Goal: Find specific page/section: Find specific page/section

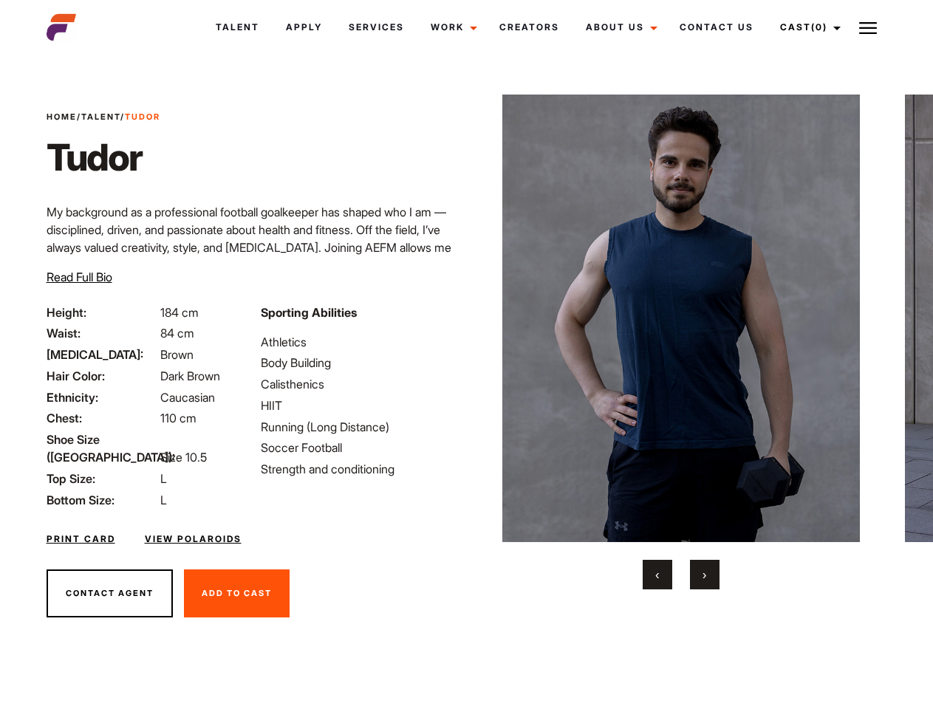
click at [807, 27] on link "Cast (0)" at bounding box center [808, 27] width 83 height 40
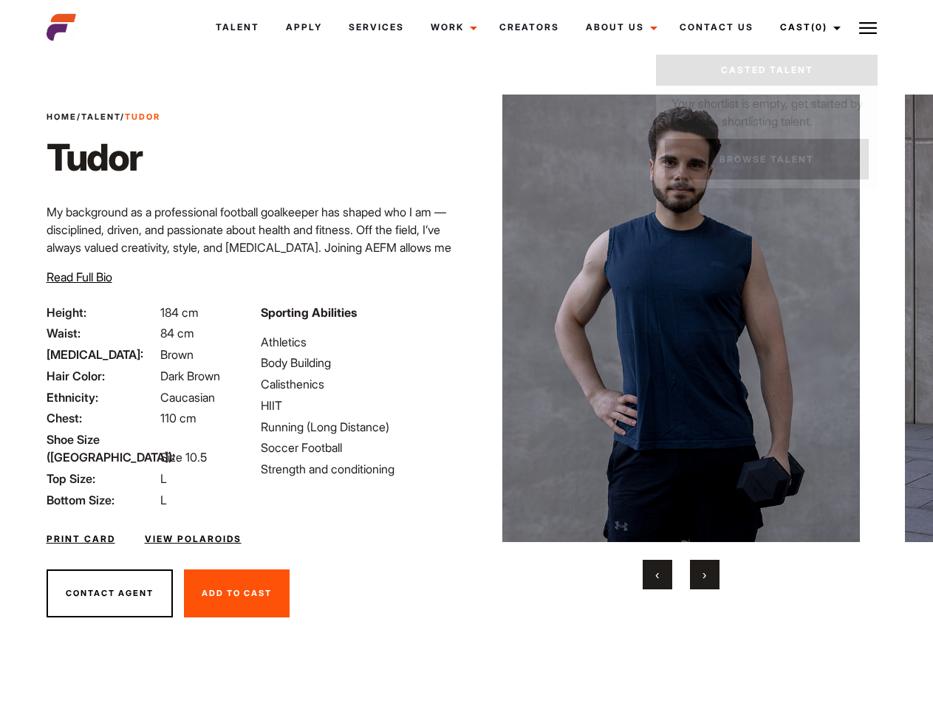
click at [868, 27] on img at bounding box center [868, 28] width 18 height 18
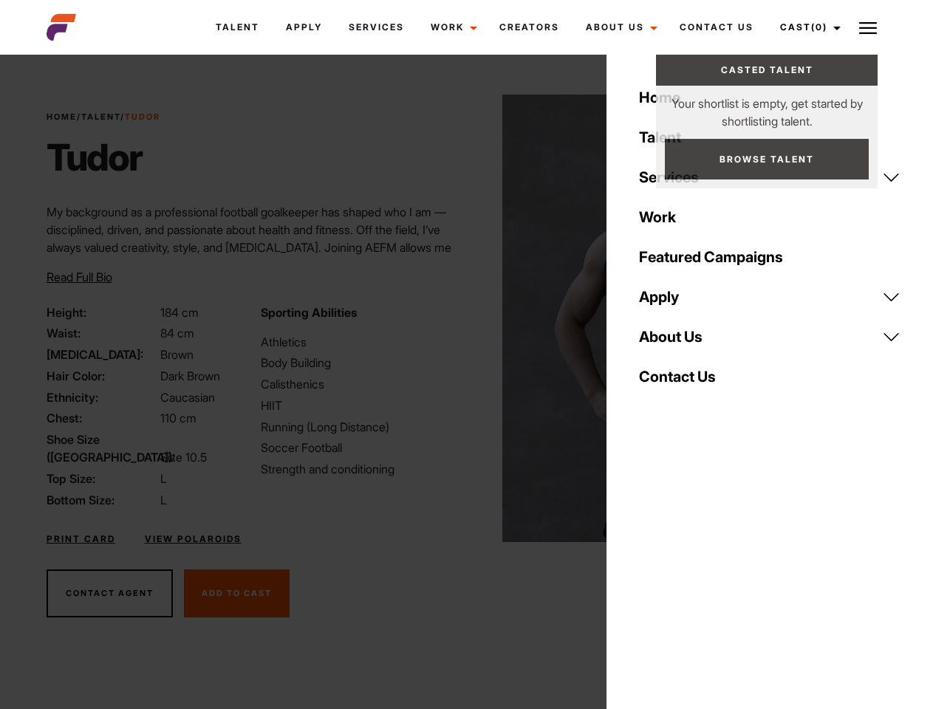
click at [680, 342] on img at bounding box center [681, 319] width 358 height 448
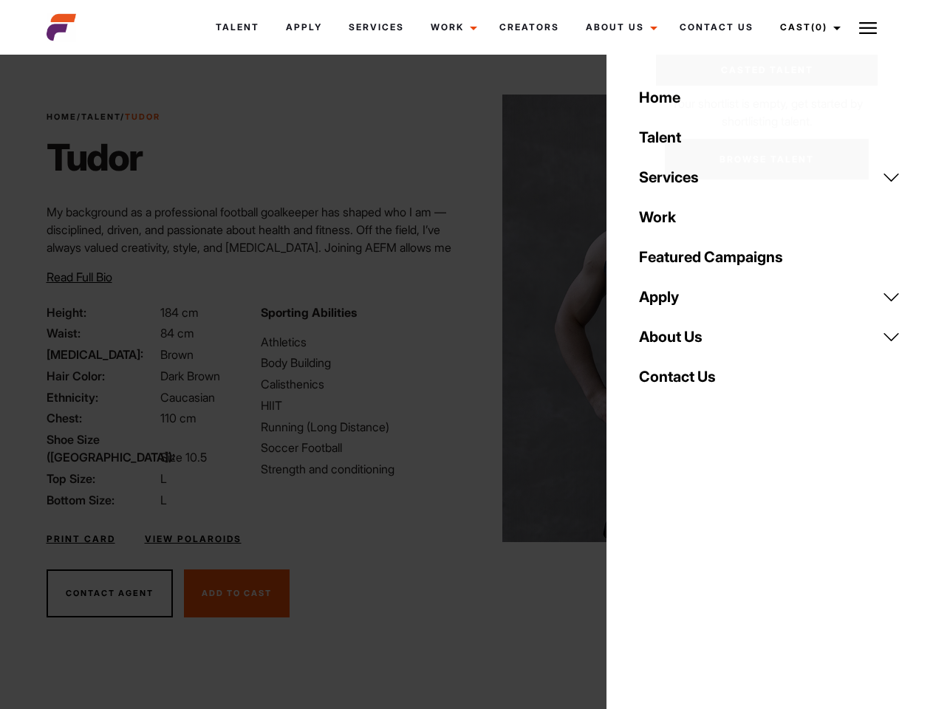
click at [466, 318] on div "Sporting Abilities Athletics Body Building Calisthenics HIIT Running (Long Dist…" at bounding box center [359, 406] width 214 height 205
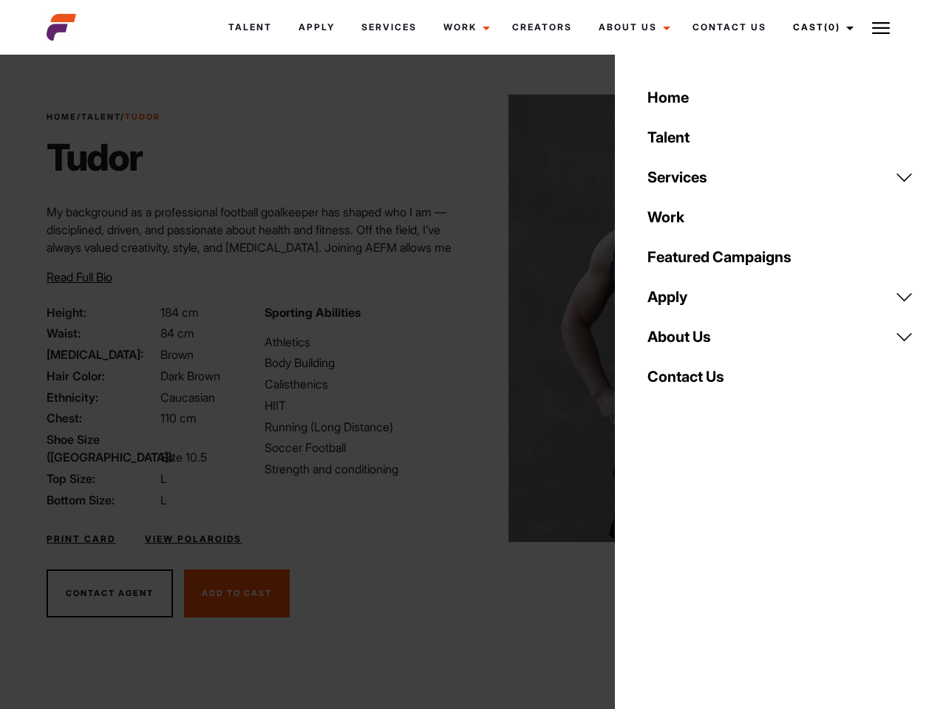
click at [657, 575] on div "Home Talent Services Talent Casting Photography Videography Creative Hair and M…" at bounding box center [780, 354] width 331 height 709
click at [705, 575] on div "Home Talent Services Talent Casting Photography Videography Creative Hair and M…" at bounding box center [780, 354] width 331 height 709
